Goal: Information Seeking & Learning: Understand process/instructions

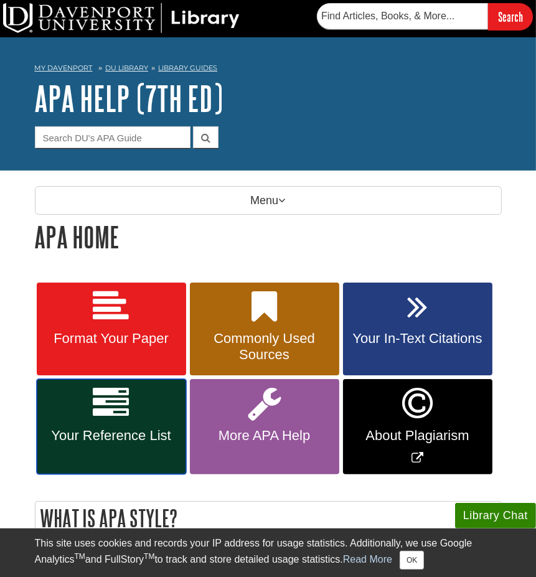
click at [120, 428] on span "Your Reference List" at bounding box center [111, 436] width 131 height 16
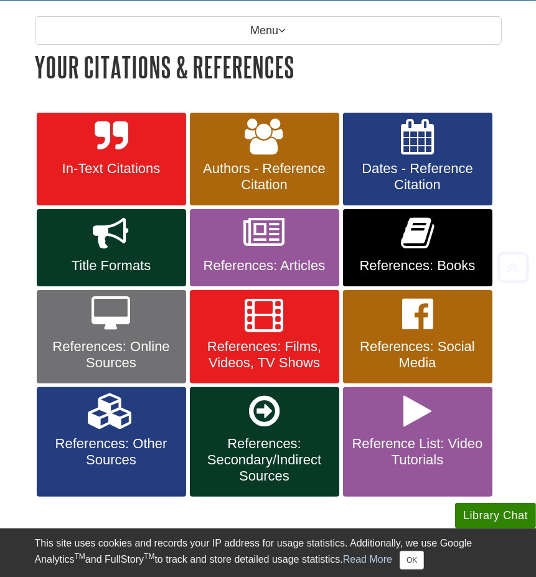
scroll to position [171, 0]
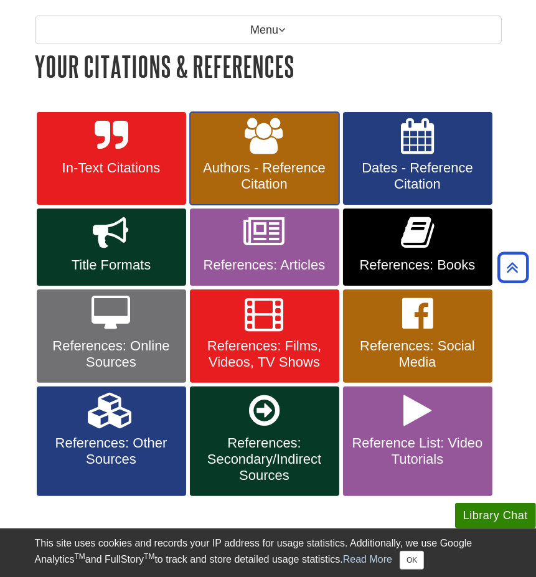
click at [288, 172] on span "Authors - Reference Citation" at bounding box center [264, 176] width 131 height 32
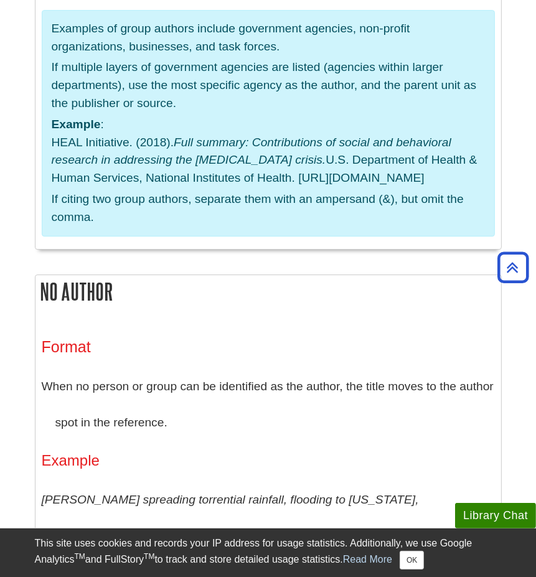
scroll to position [3266, 0]
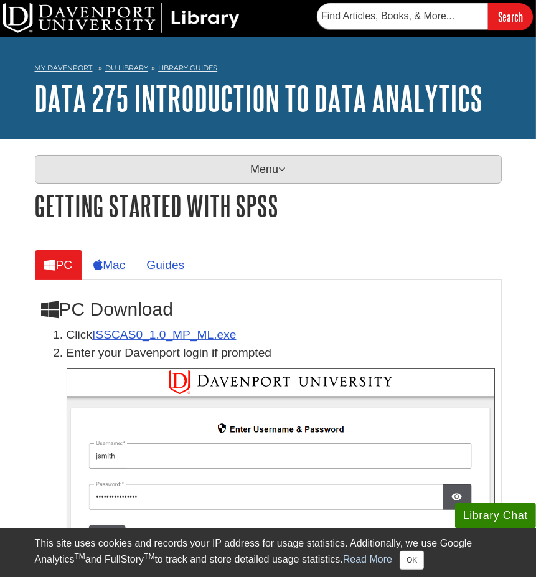
click at [203, 161] on p "Menu" at bounding box center [268, 169] width 467 height 29
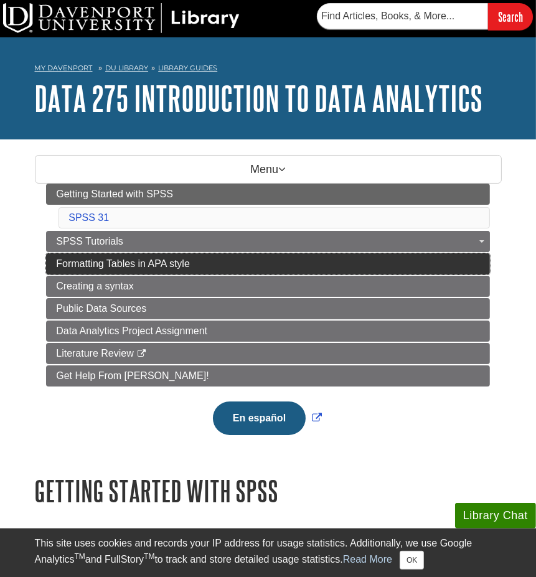
click at [392, 259] on link "Formatting Tables in APA style" at bounding box center [268, 263] width 444 height 21
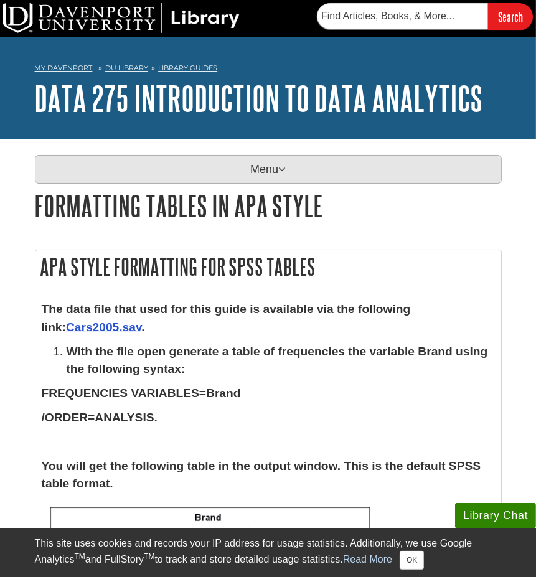
click at [242, 165] on p "Menu" at bounding box center [268, 169] width 467 height 29
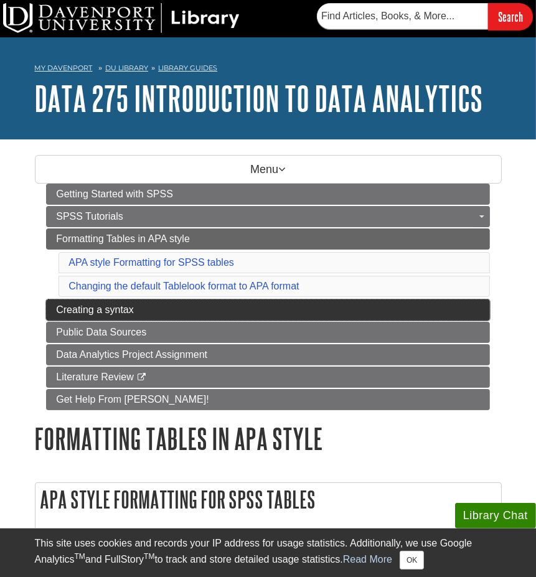
click at [309, 312] on link "Creating a syntax" at bounding box center [268, 309] width 444 height 21
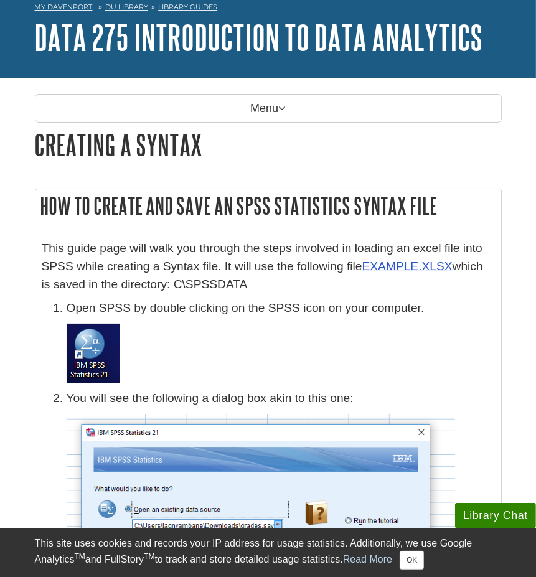
scroll to position [64, 0]
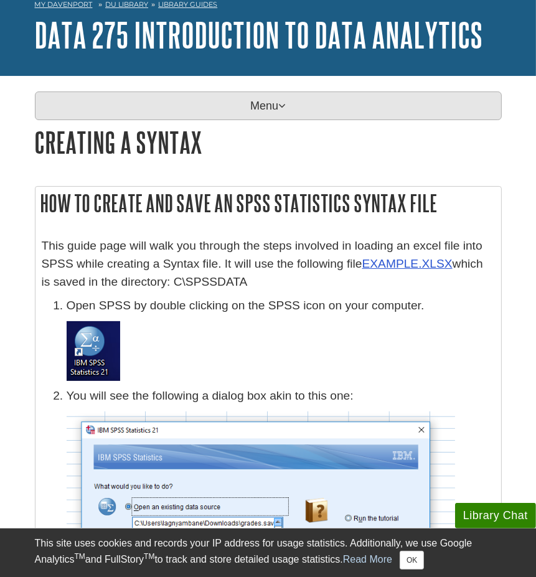
click at [212, 108] on p "Menu" at bounding box center [268, 106] width 467 height 29
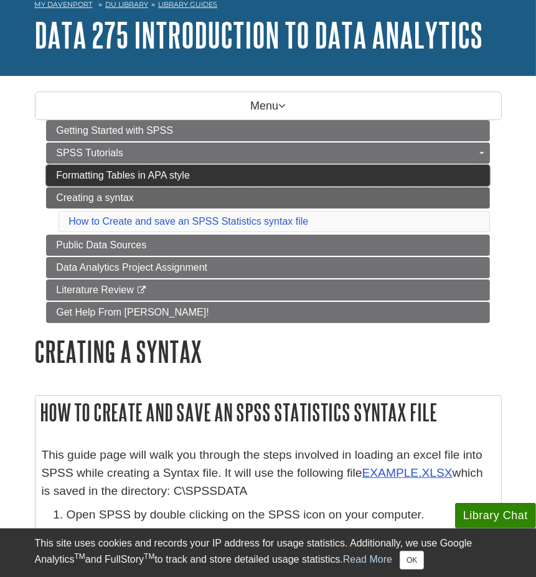
click at [298, 173] on link "Formatting Tables in APA style" at bounding box center [268, 175] width 444 height 21
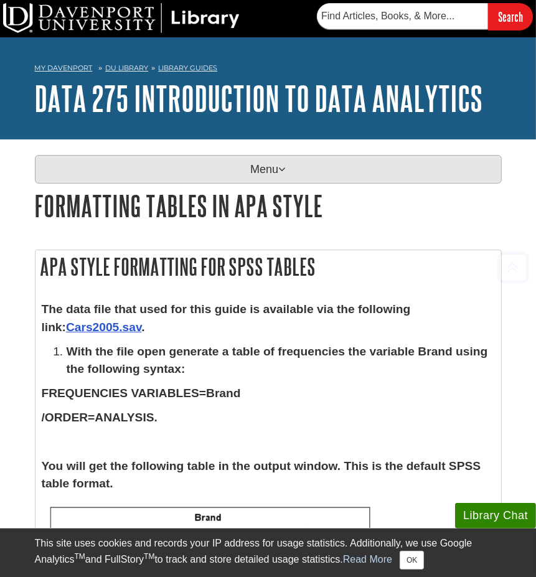
click at [238, 161] on p "Menu" at bounding box center [268, 169] width 467 height 29
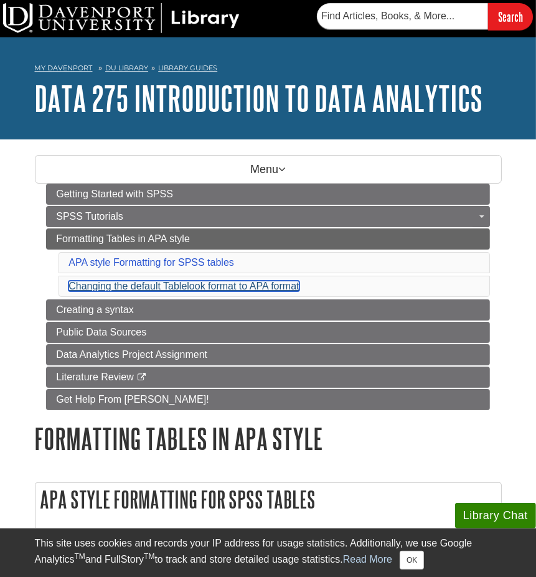
click at [200, 281] on link "Changing the default Tablelook format to APA format" at bounding box center [183, 286] width 230 height 11
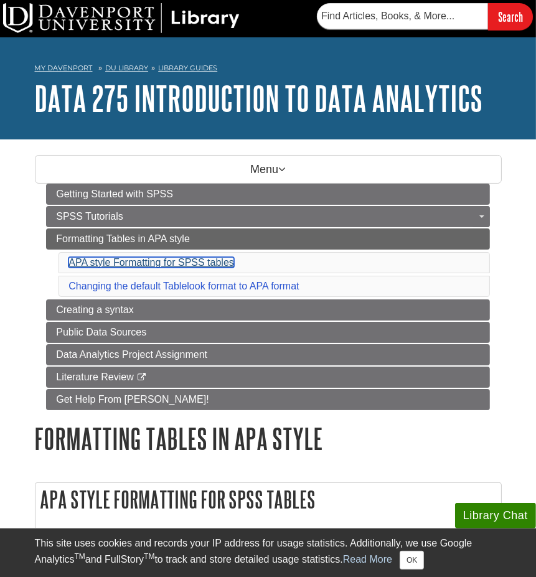
click at [148, 257] on link "APA style Formatting for SPSS tables" at bounding box center [151, 262] width 166 height 11
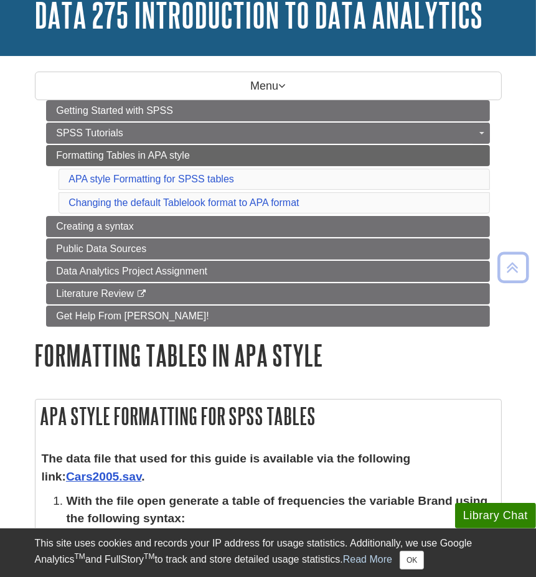
scroll to position [83, 0]
